Goal: Task Accomplishment & Management: Complete application form

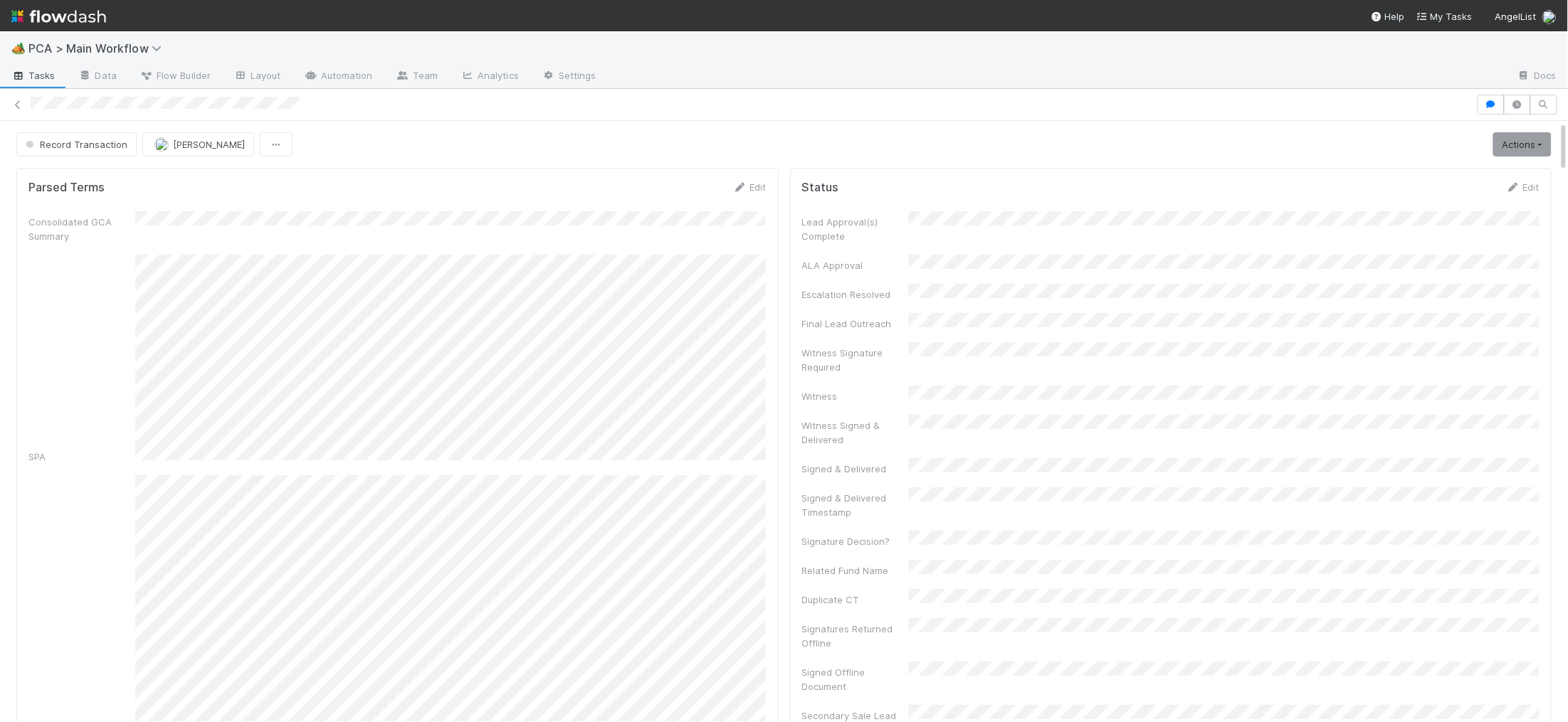
click at [83, 18] on img at bounding box center [58, 17] width 94 height 25
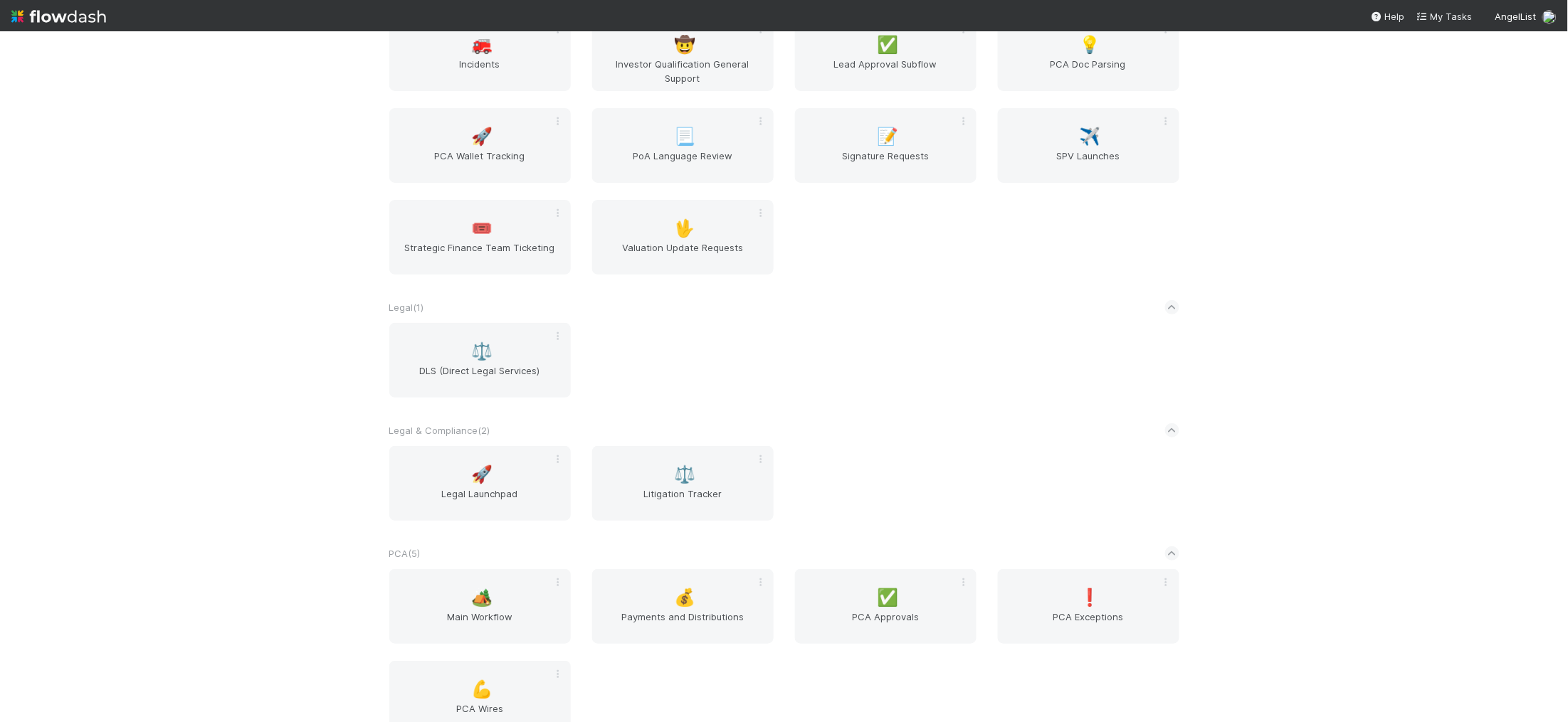
scroll to position [2124, 0]
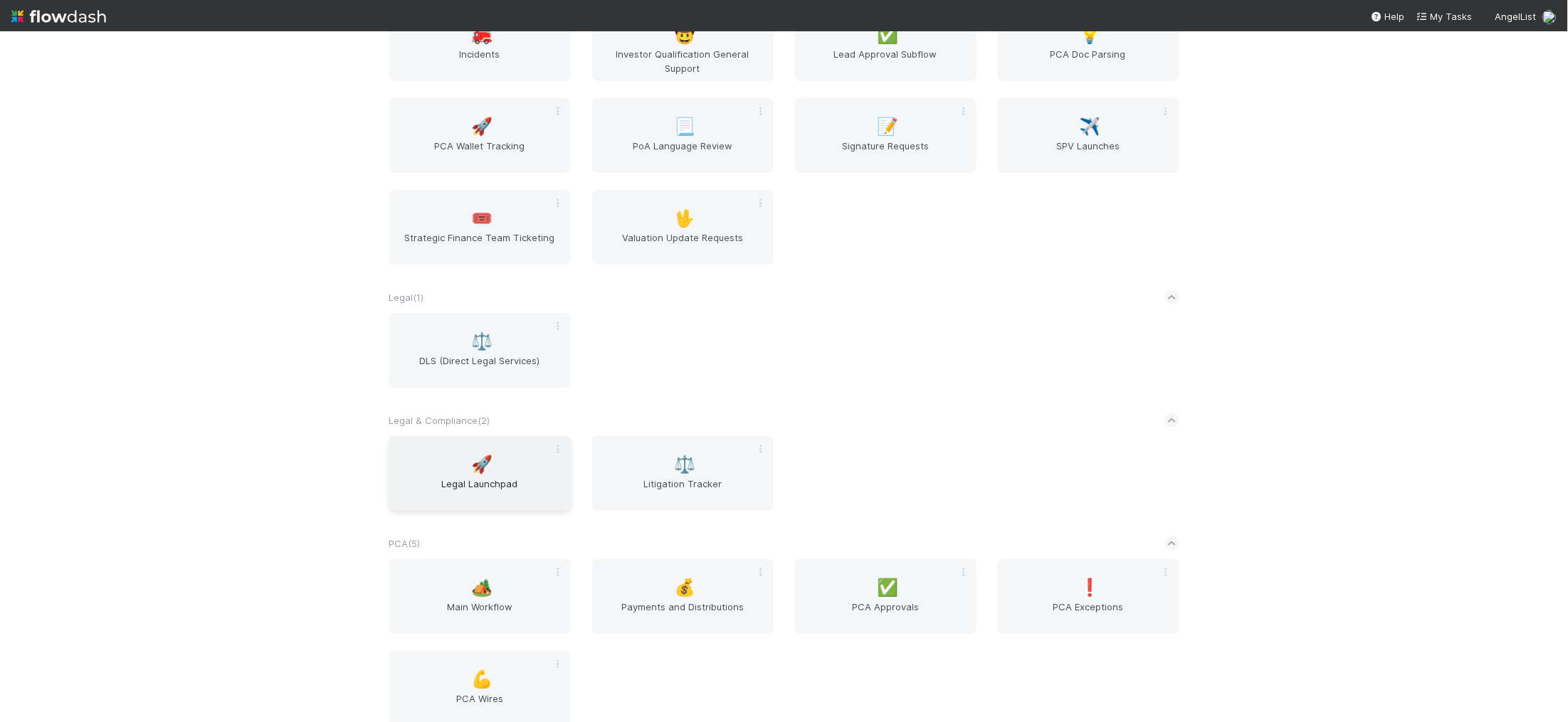
click at [460, 498] on span "Legal Launchpad" at bounding box center [480, 491] width 170 height 28
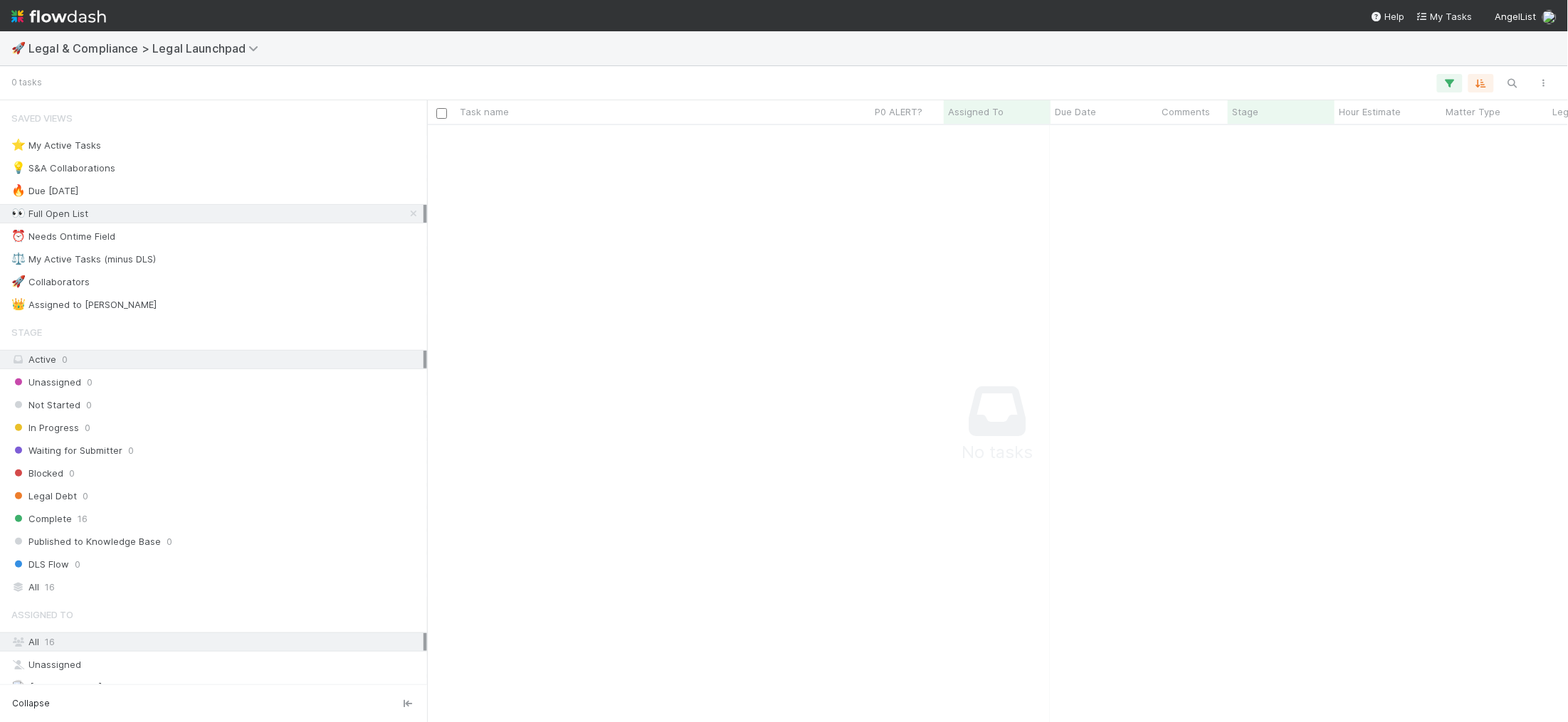
scroll to position [1, 1]
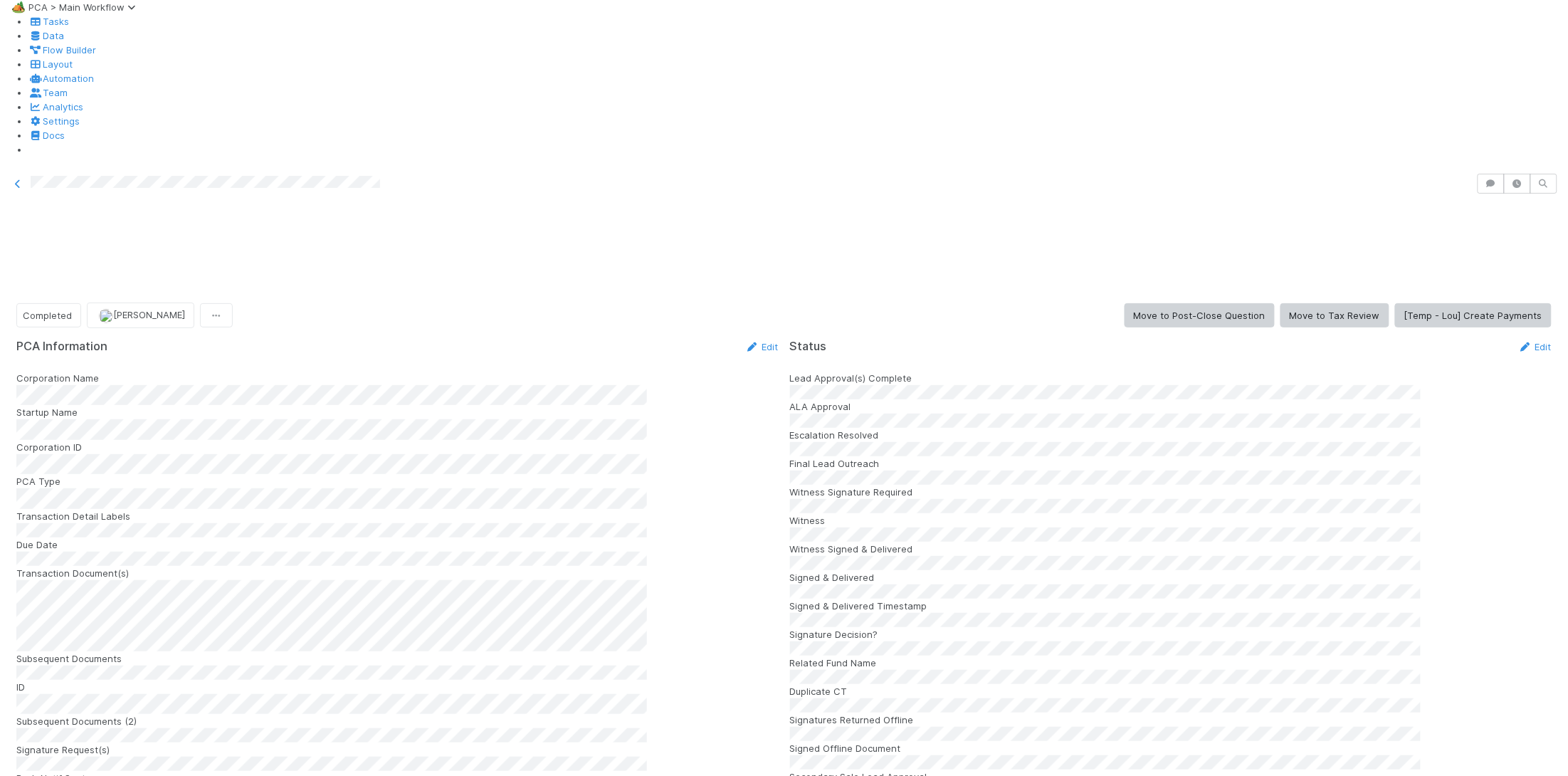
click at [1450, 371] on div "Lead Approval(s) Complete" at bounding box center [1171, 385] width 762 height 28
click at [1518, 341] on link "Edit" at bounding box center [1535, 347] width 34 height 12
click at [1455, 340] on button "Save" at bounding box center [1475, 352] width 41 height 25
click at [72, 310] on span "Completed" at bounding box center [48, 315] width 49 height 12
click at [74, 181] on div "[MEDICAL_DATA]" at bounding box center [112, 180] width 201 height 25
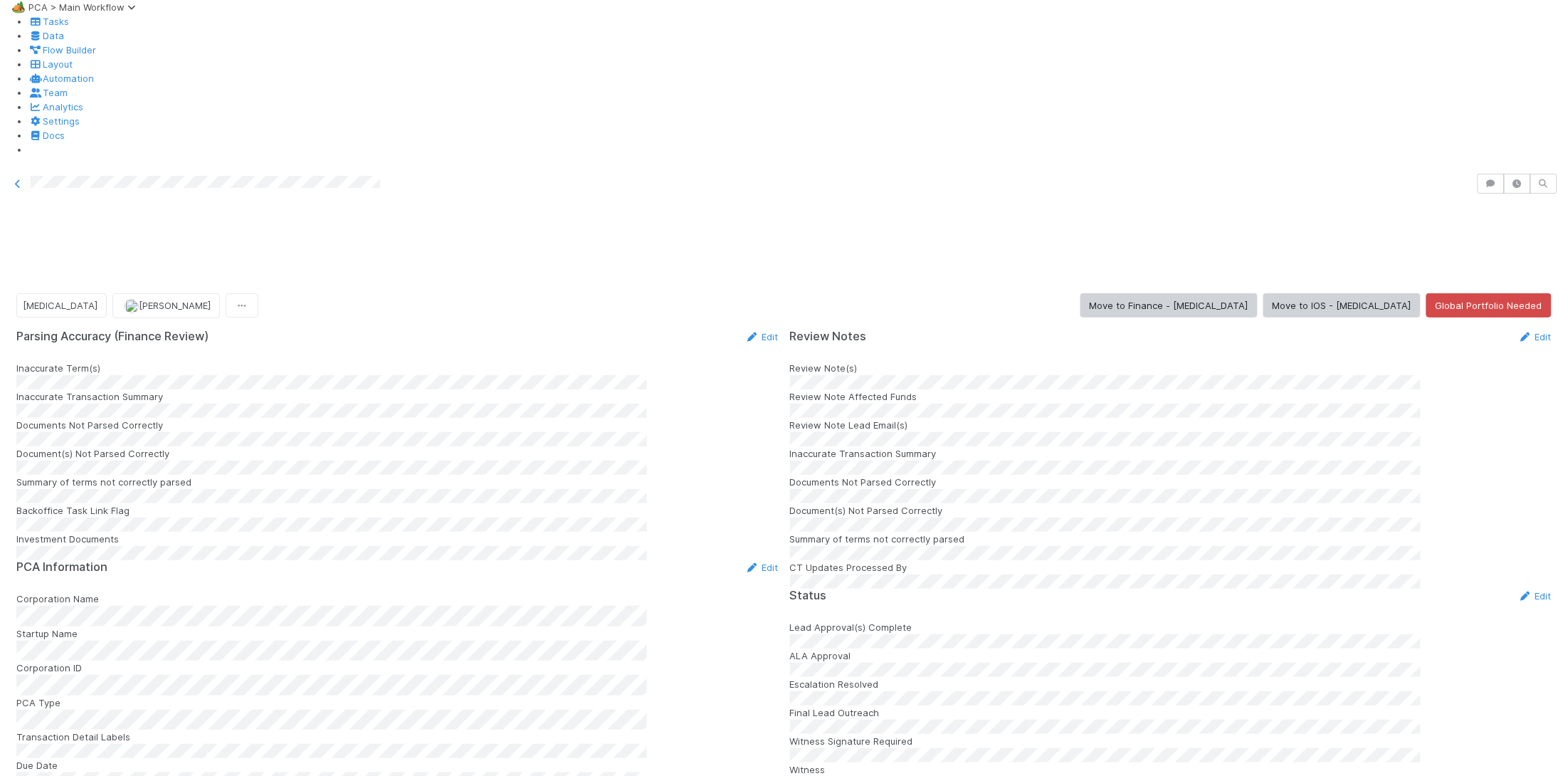
scroll to position [1794, 0]
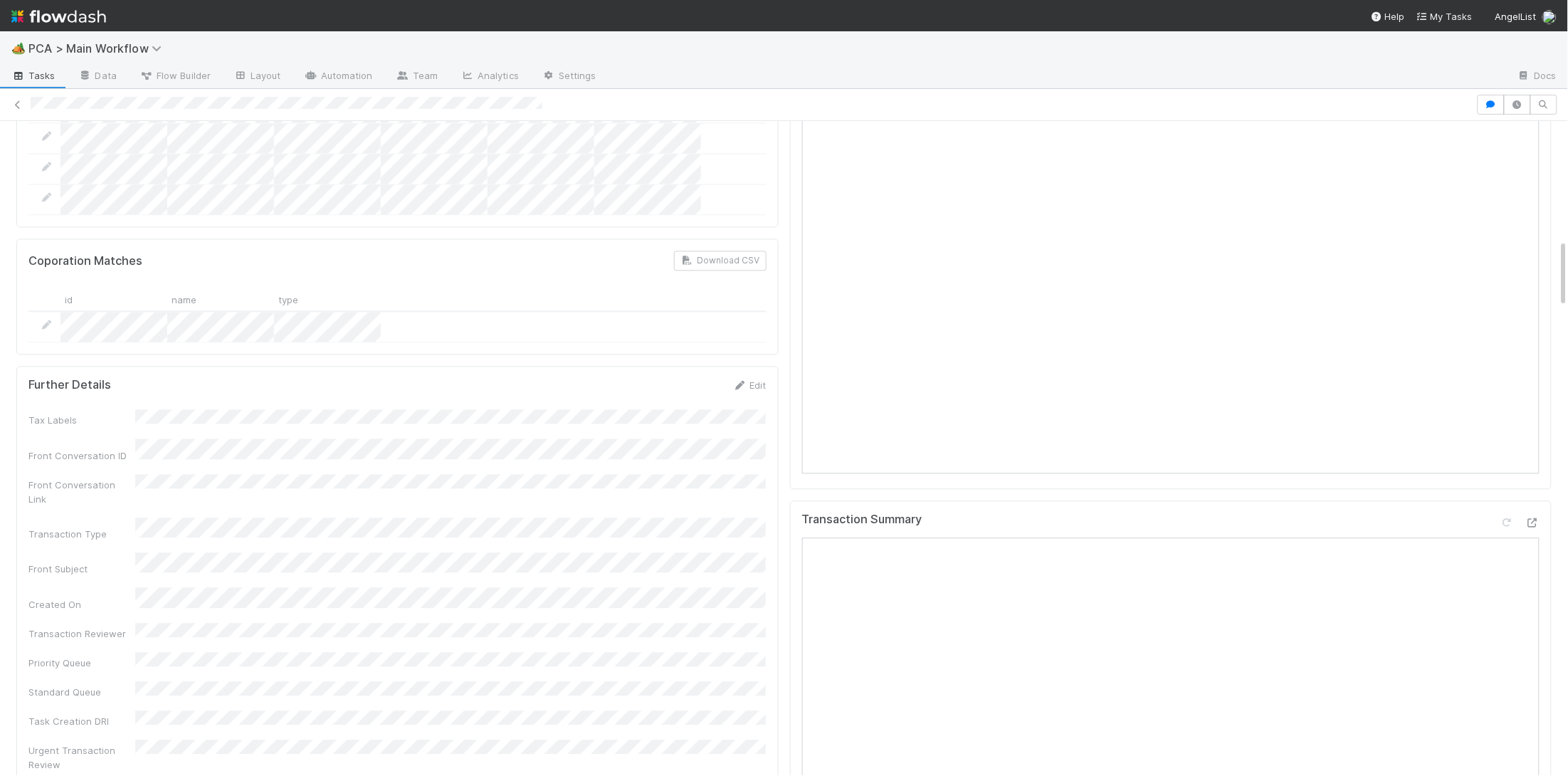
scroll to position [1129, 0]
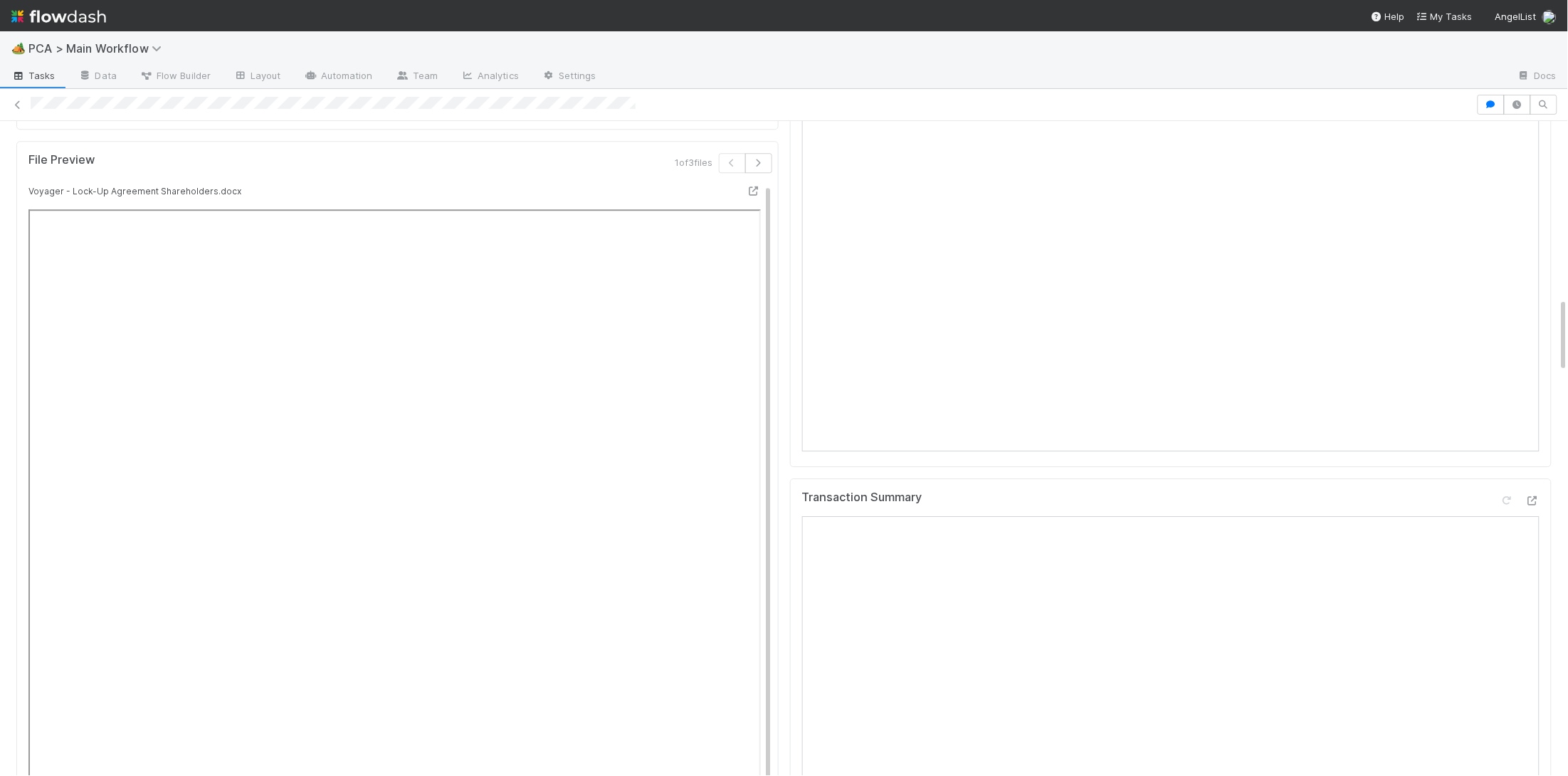
scroll to position [2303, 0]
